Goal: Task Accomplishment & Management: Use online tool/utility

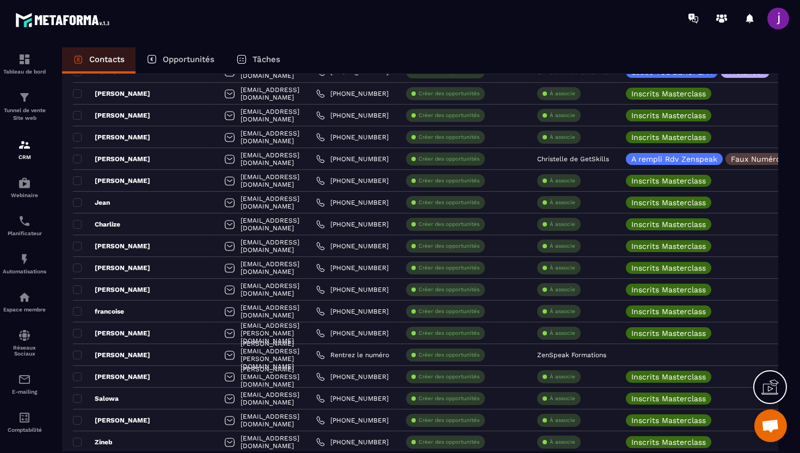
scroll to position [1973, 0]
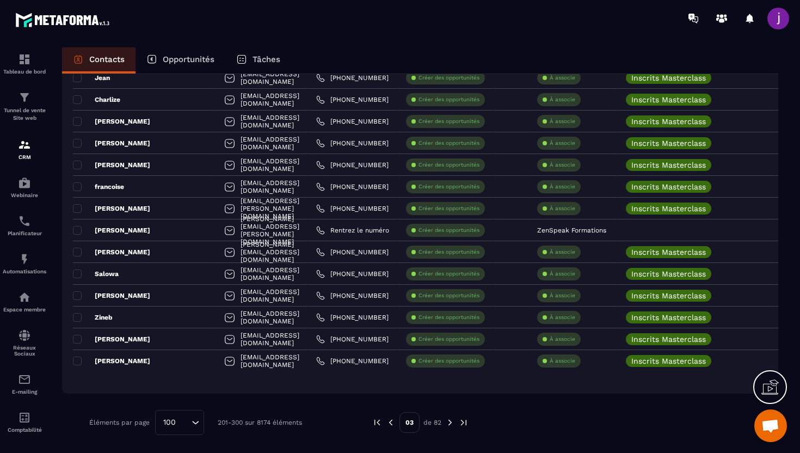
click at [448, 420] on img at bounding box center [450, 422] width 10 height 10
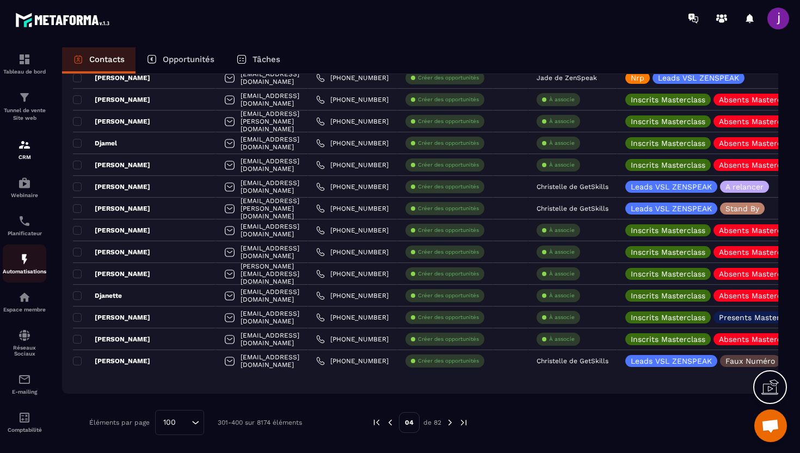
click at [32, 261] on div "Automatisations" at bounding box center [25, 264] width 44 height 22
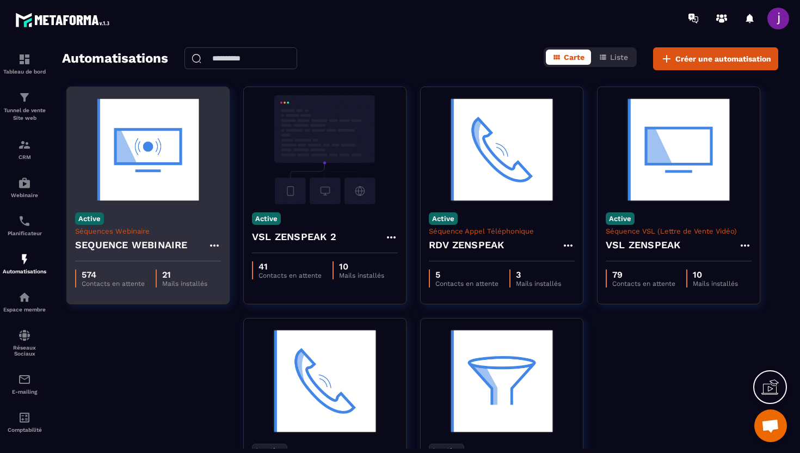
click at [140, 249] on h4 "SEQUENCE WEBINAIRE" at bounding box center [131, 244] width 113 height 15
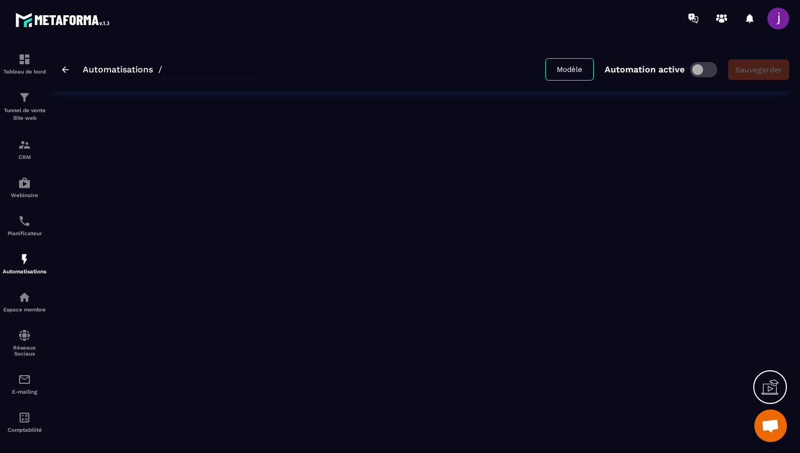
type input "**********"
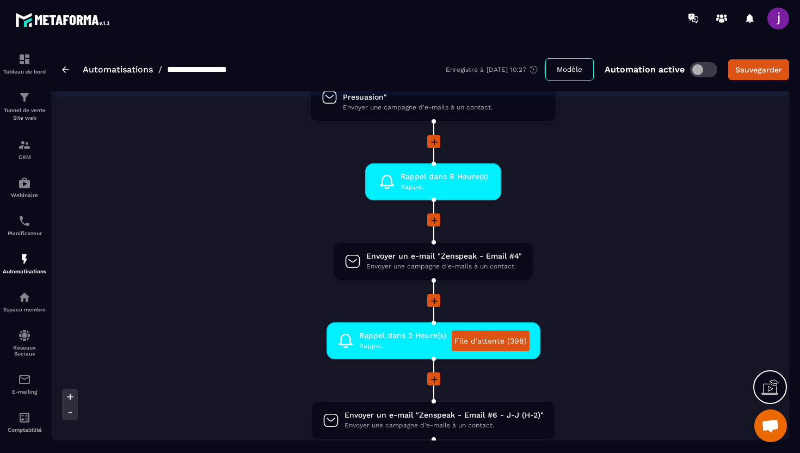
scroll to position [674, 0]
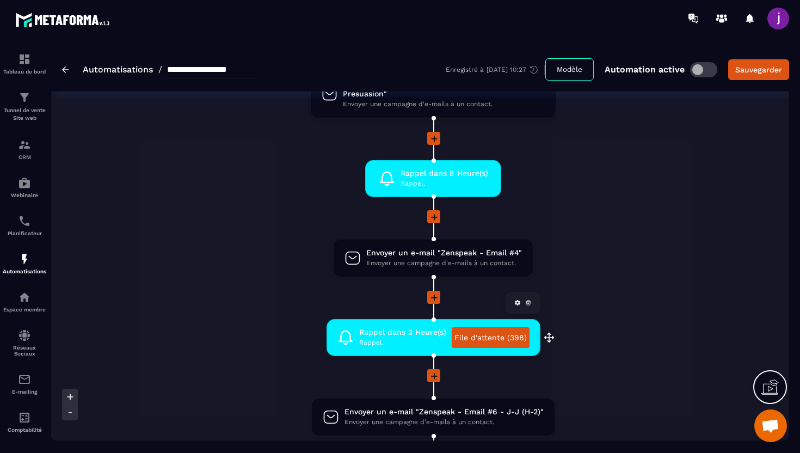
click at [469, 340] on link "File d'attente (398)" at bounding box center [491, 337] width 78 height 21
